Goal: Task Accomplishment & Management: Complete application form

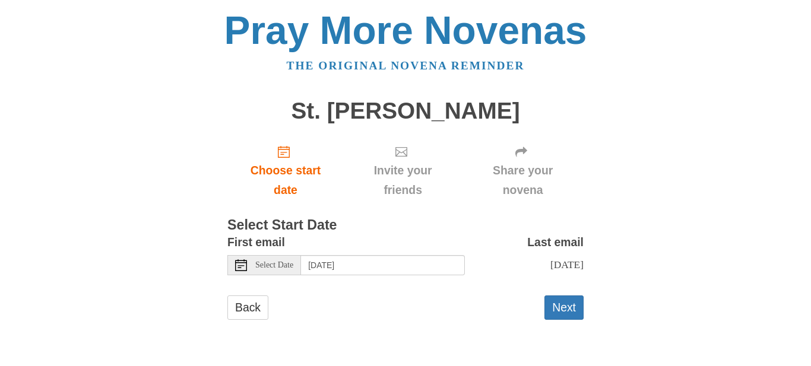
click at [293, 266] on span "Select Date" at bounding box center [274, 265] width 38 height 8
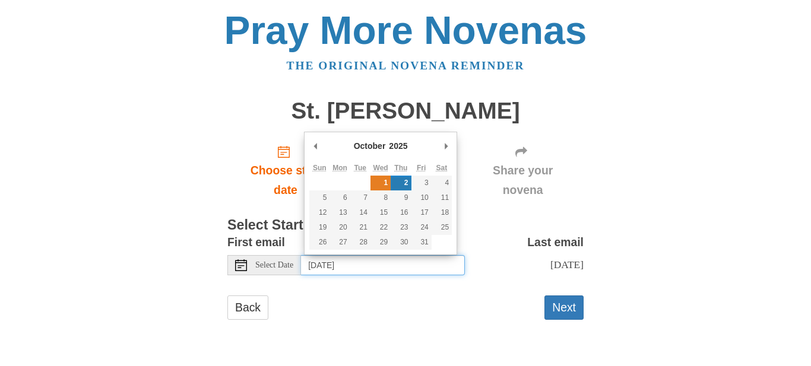
type input "Wednesday, October 1st"
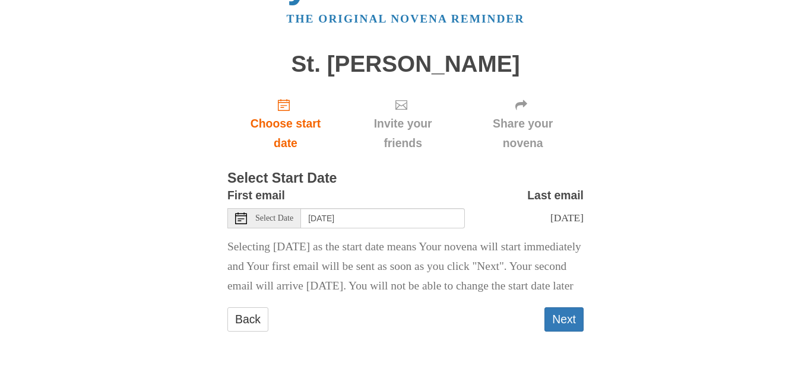
scroll to position [46, 0]
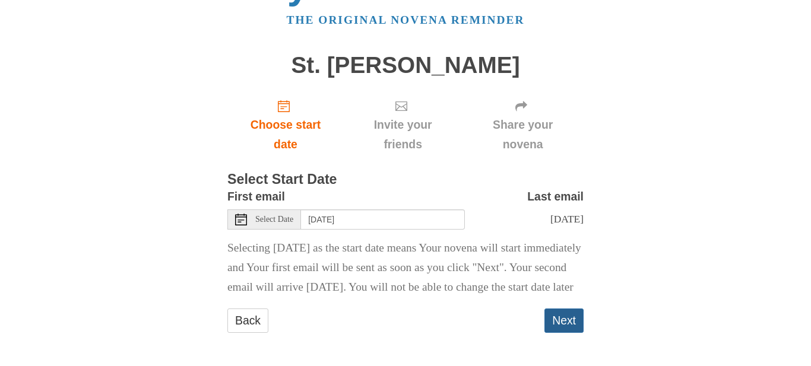
click at [574, 333] on button "Next" at bounding box center [563, 321] width 39 height 24
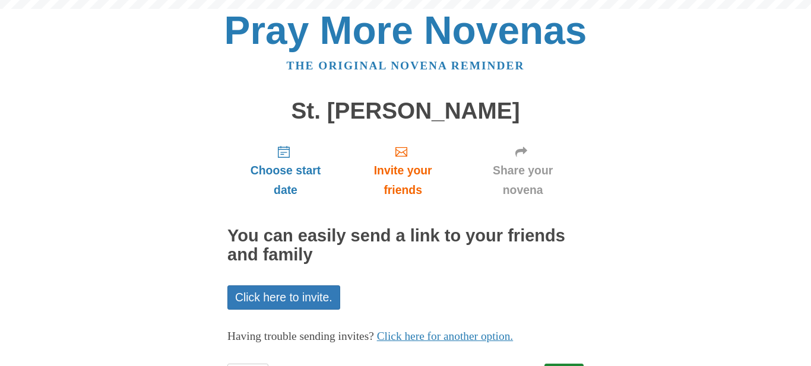
scroll to position [56, 0]
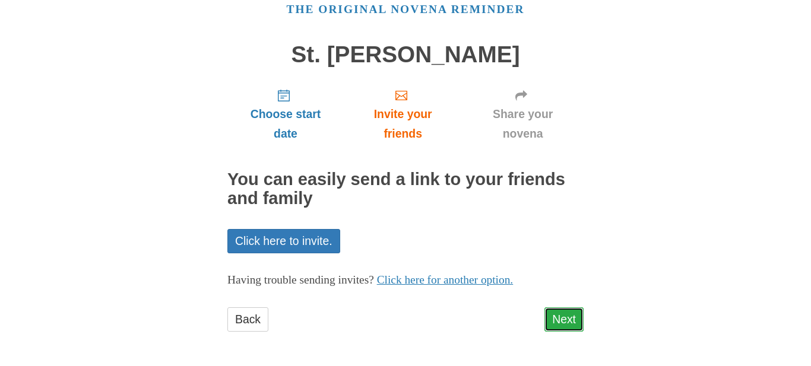
click at [573, 325] on link "Next" at bounding box center [563, 319] width 39 height 24
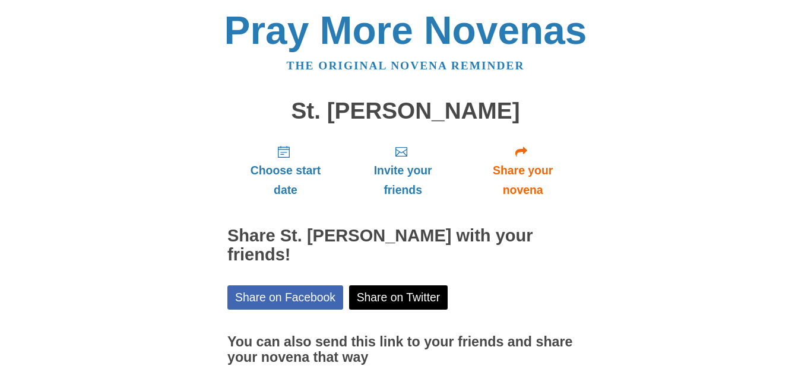
scroll to position [91, 0]
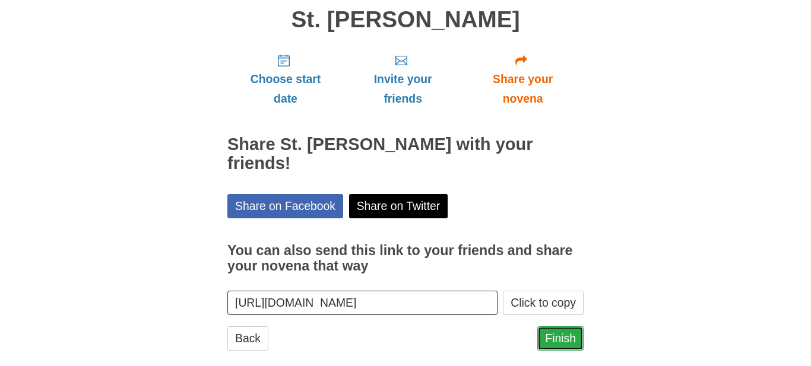
click at [565, 326] on link "Finish" at bounding box center [560, 338] width 46 height 24
